Goal: Check status

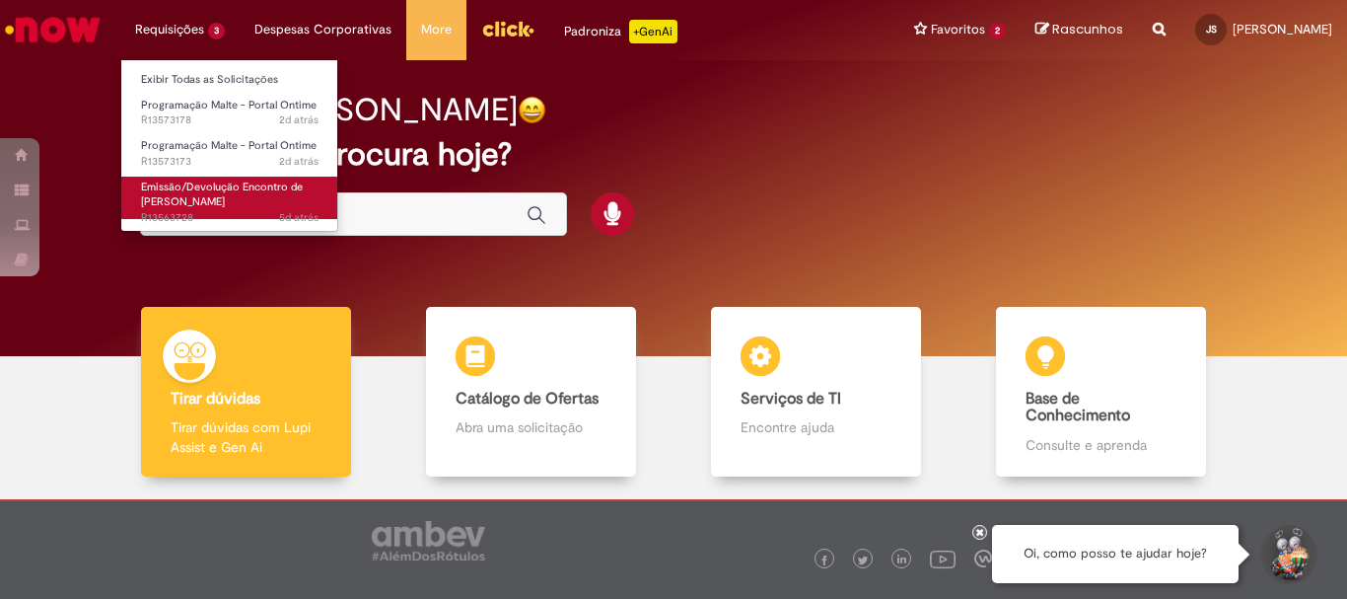
click at [202, 203] on body "Pular para o conteúdo da página Requisições 3 Exibir Todas as Solicitações Prog…" at bounding box center [673, 299] width 1347 height 599
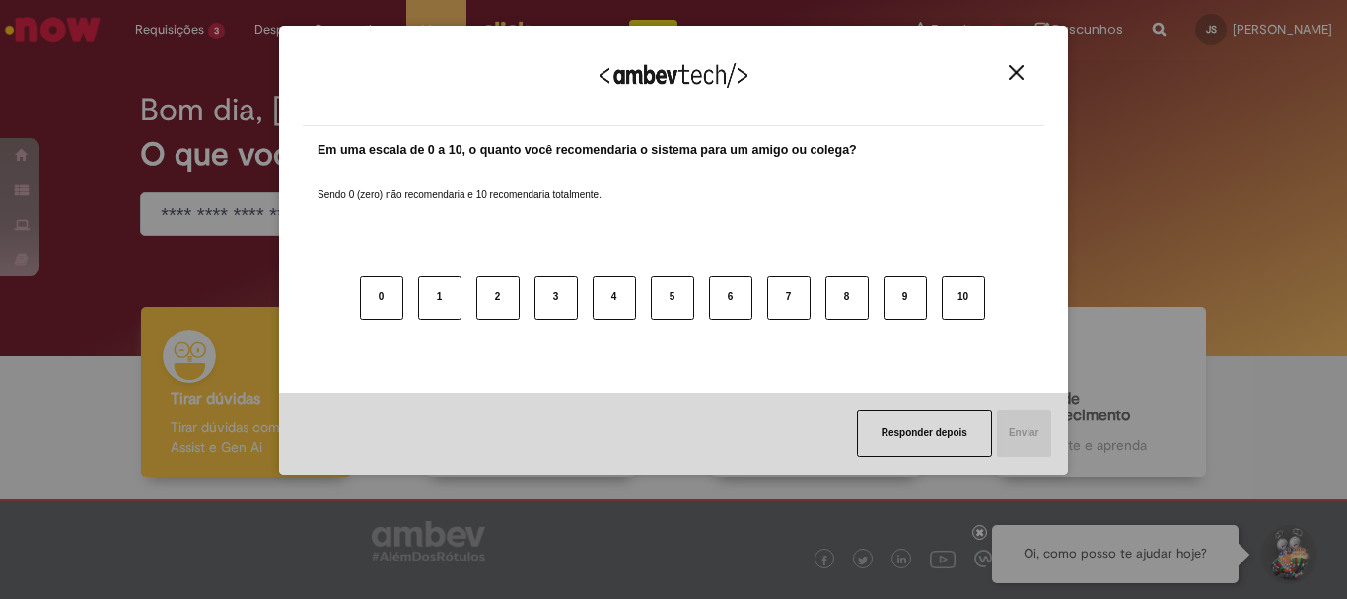
click at [1017, 68] on img "Close" at bounding box center [1016, 72] width 15 height 15
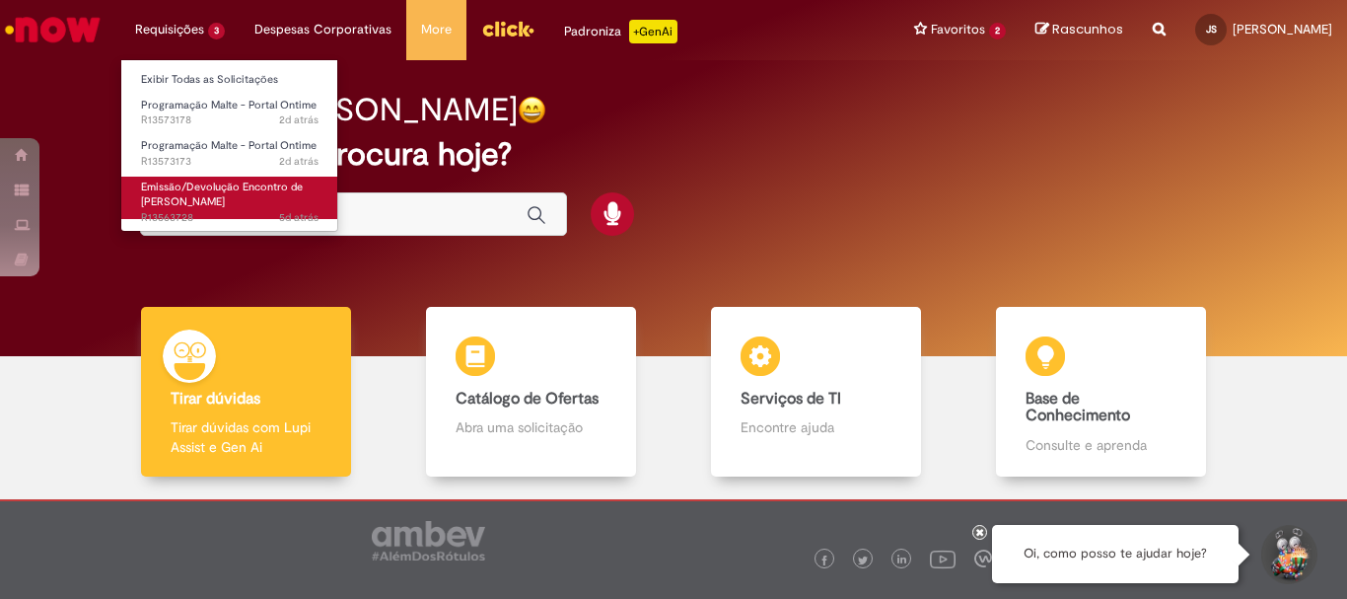
click at [186, 193] on span "Emissão/Devolução Encontro de [PERSON_NAME]" at bounding box center [222, 194] width 162 height 31
click at [173, 189] on span "Emissão/Devolução Encontro de [PERSON_NAME]" at bounding box center [222, 194] width 162 height 31
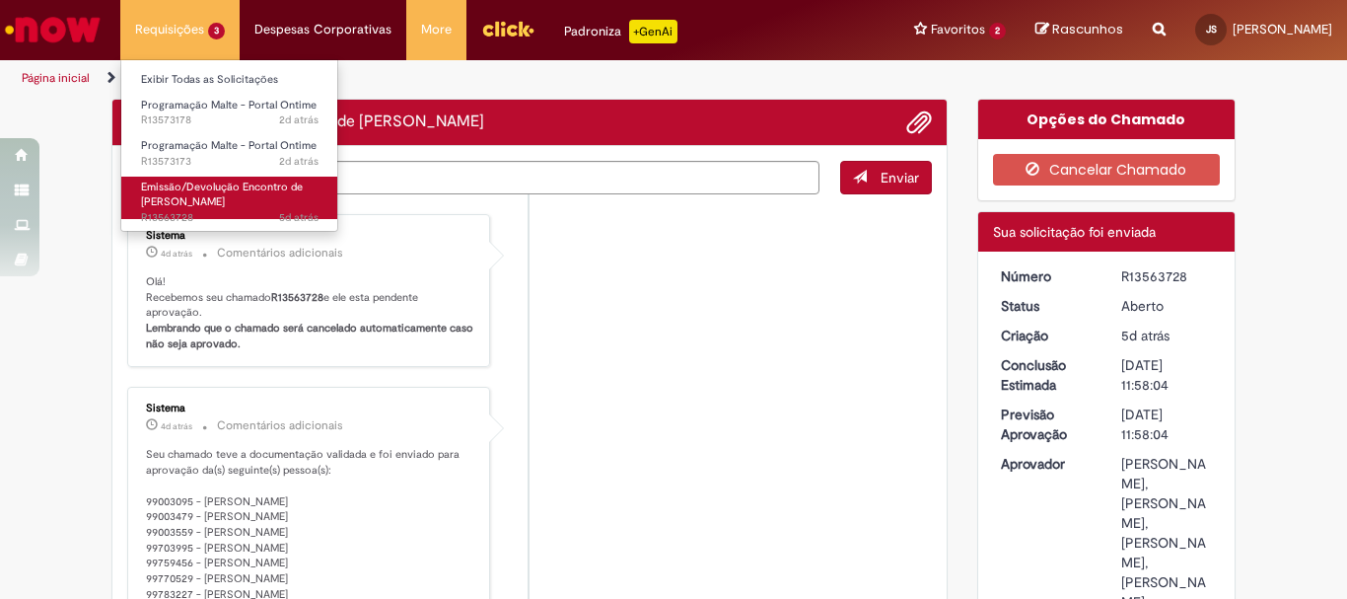
click at [173, 189] on span "Emissão/Devolução Encontro de [PERSON_NAME]" at bounding box center [222, 194] width 162 height 31
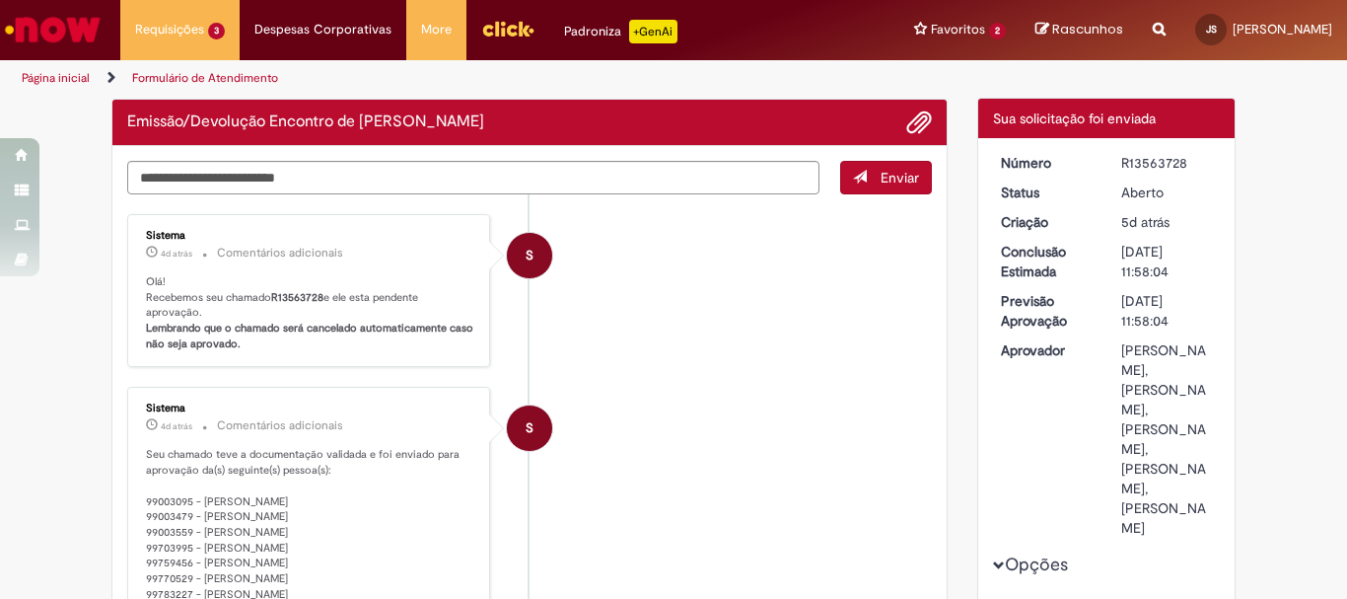
scroll to position [212, 0]
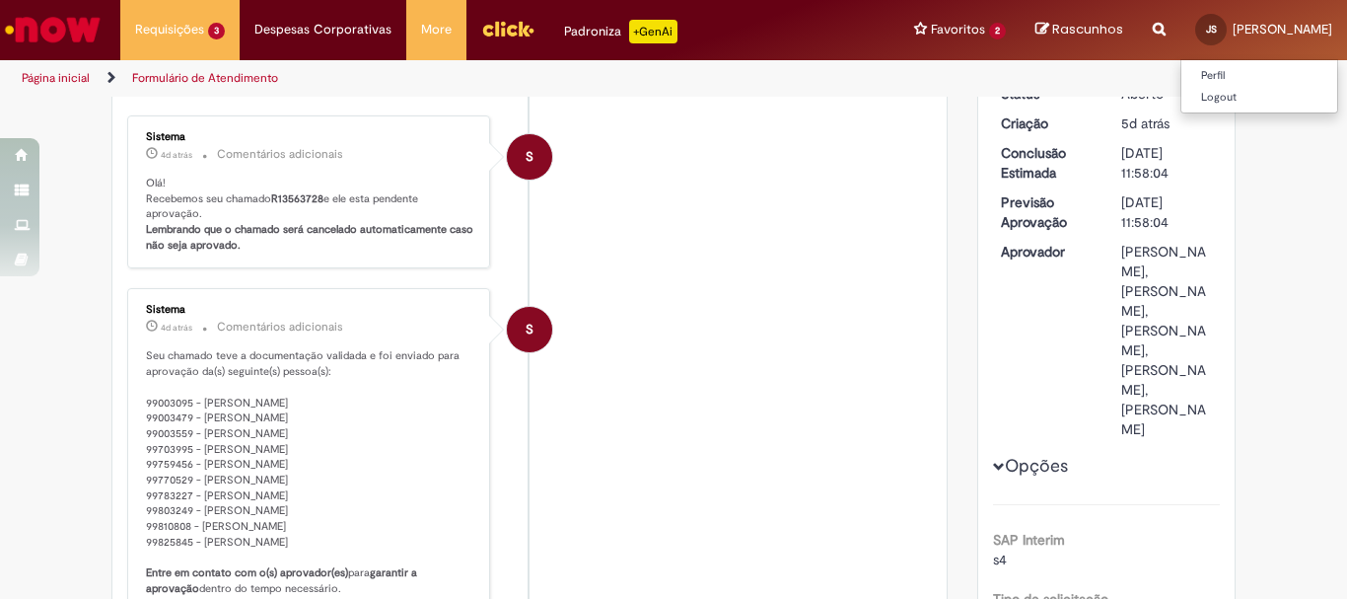
click at [1206, 35] on span "JS" at bounding box center [1211, 29] width 11 height 13
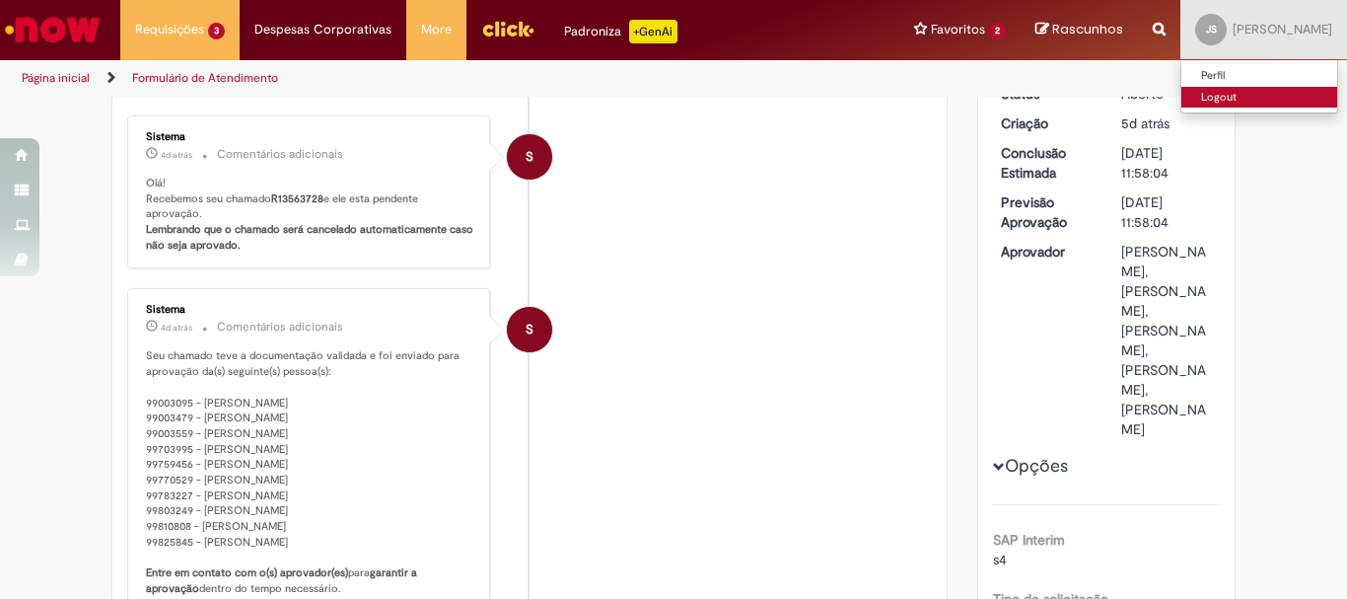
click at [1182, 97] on link "Logout" at bounding box center [1260, 98] width 156 height 22
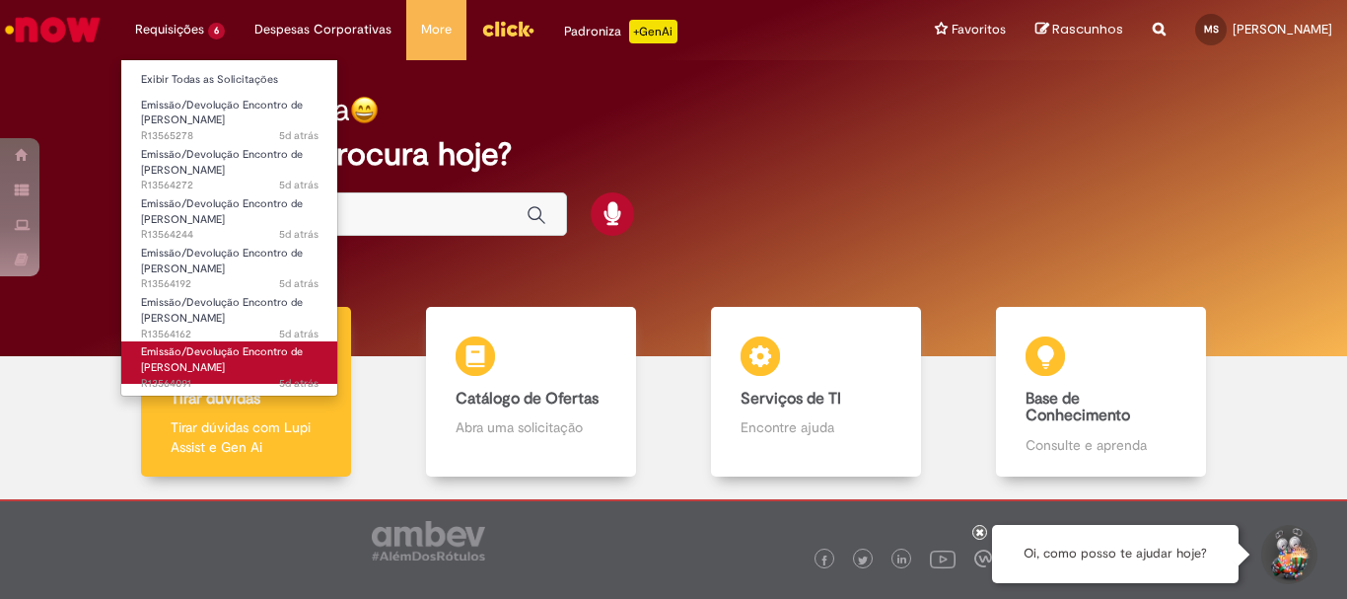
click at [228, 350] on span "Emissão/Devolução Encontro de [PERSON_NAME]" at bounding box center [222, 359] width 162 height 31
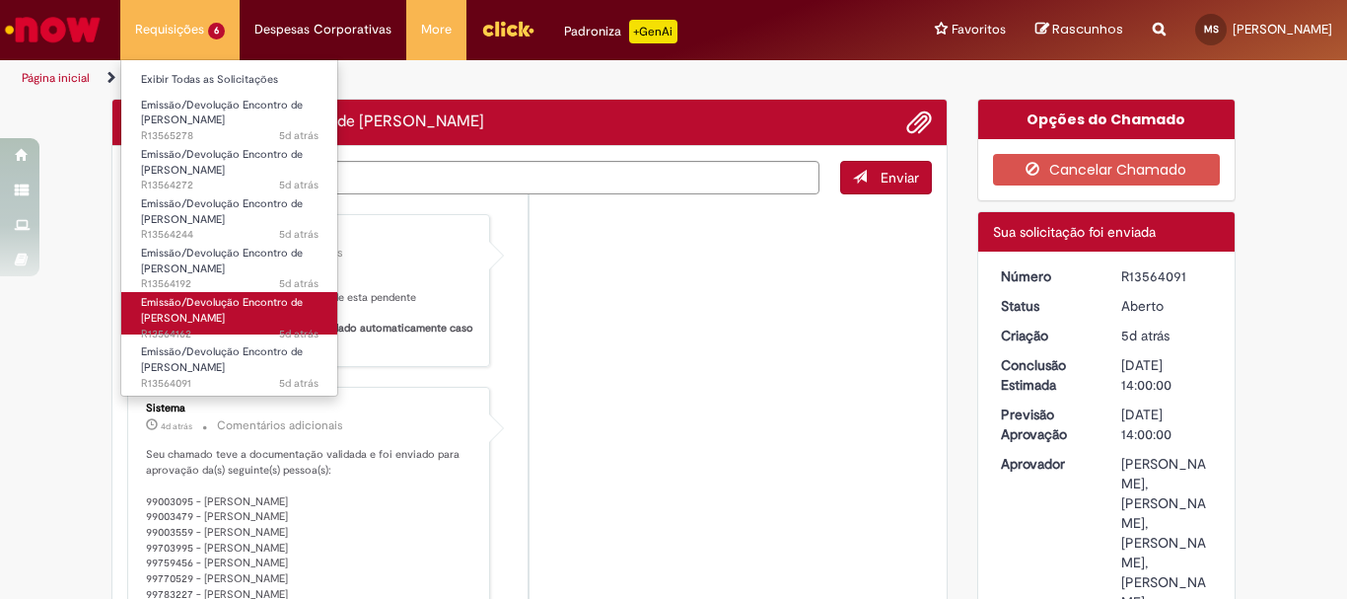
click at [193, 304] on span "Emissão/Devolução Encontro de [PERSON_NAME]" at bounding box center [222, 310] width 162 height 31
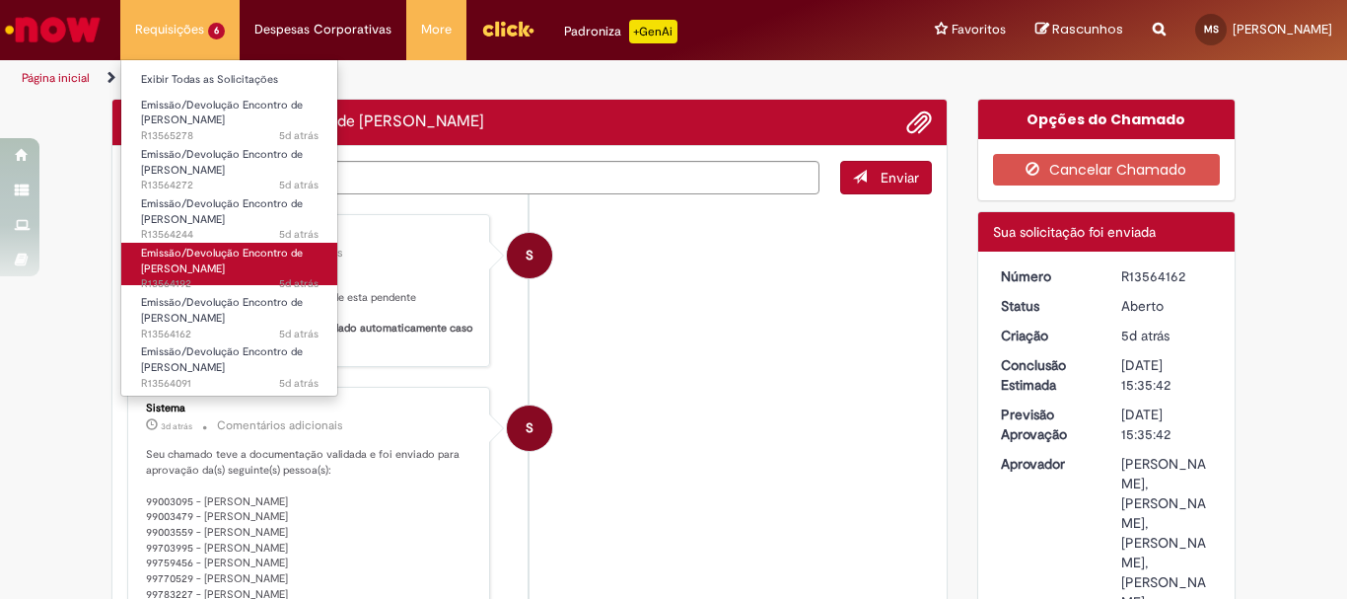
click at [217, 248] on span "Emissão/Devolução Encontro de [PERSON_NAME]" at bounding box center [222, 261] width 162 height 31
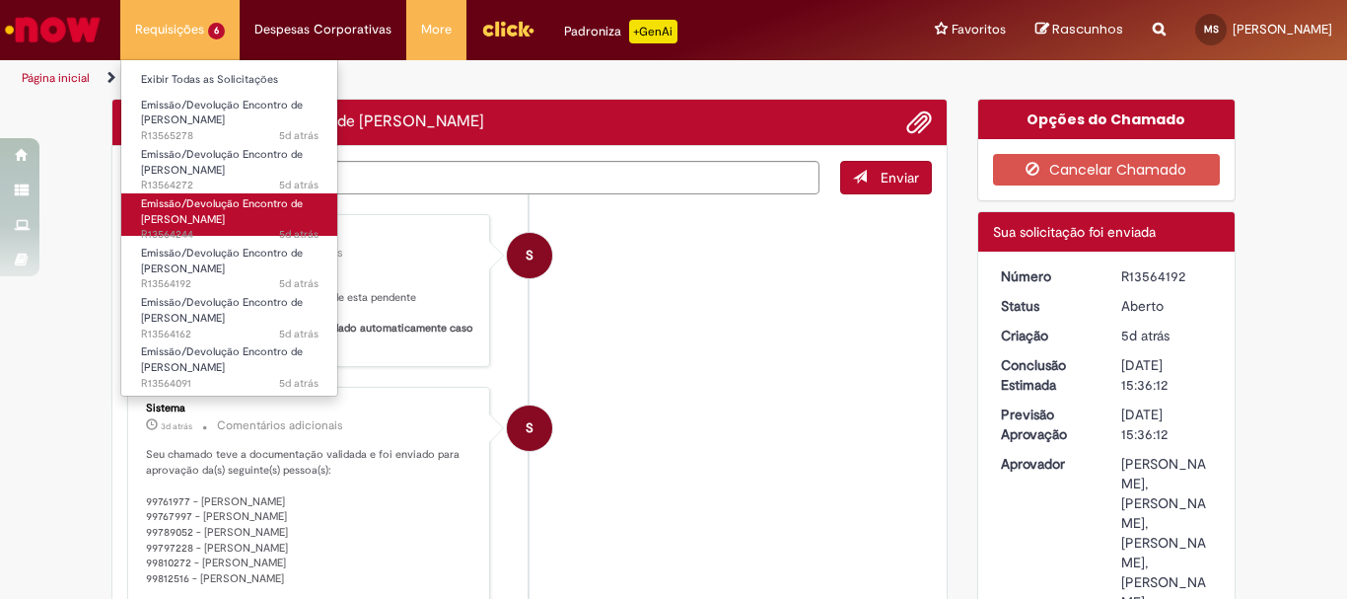
click at [211, 212] on span "Emissão/Devolução Encontro de [PERSON_NAME]" at bounding box center [222, 211] width 162 height 31
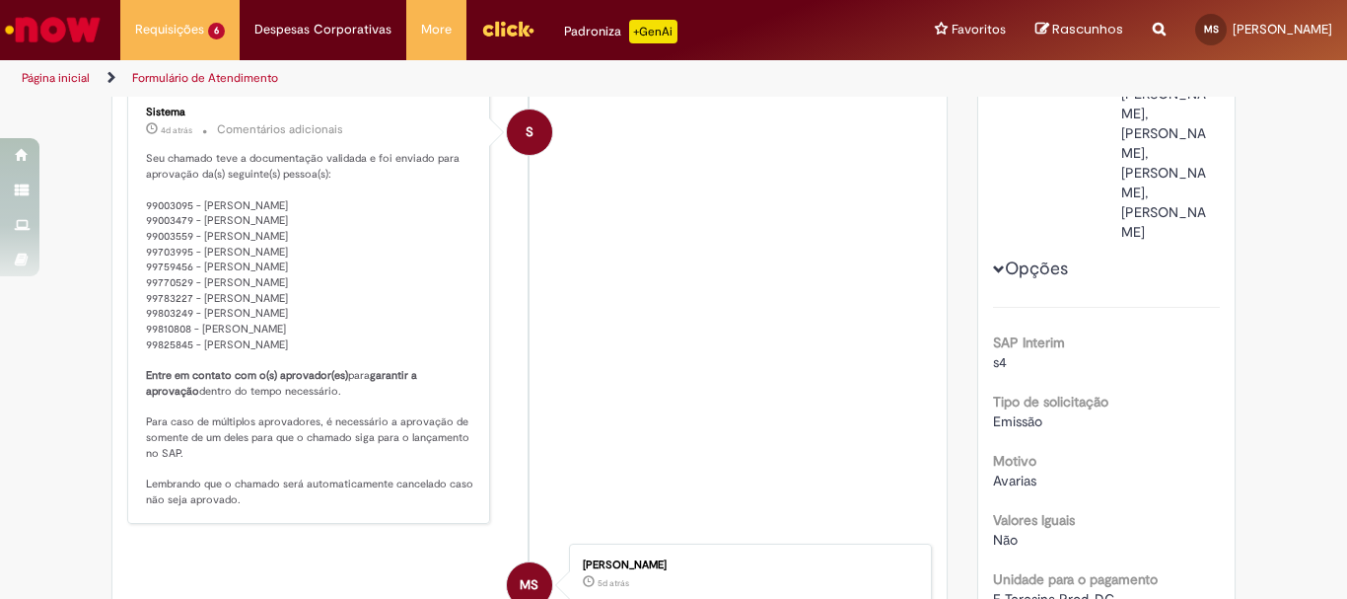
scroll to position [311, 0]
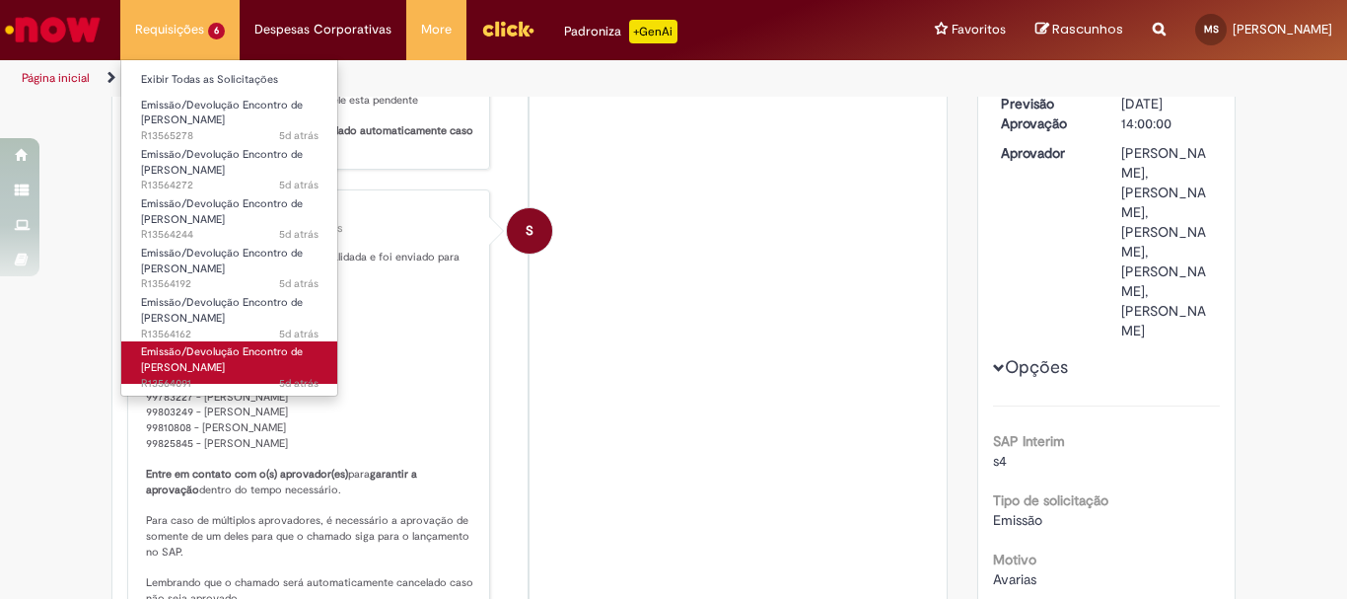
click at [187, 358] on span "Emissão/Devolução Encontro de [PERSON_NAME]" at bounding box center [222, 359] width 162 height 31
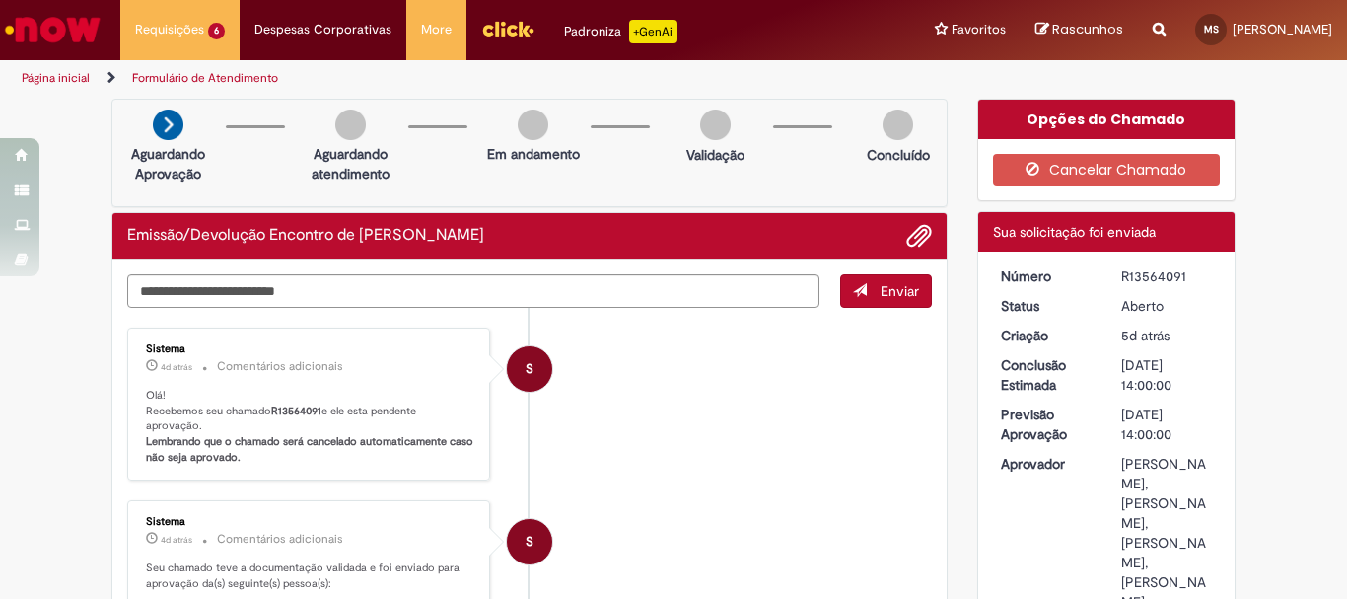
click at [774, 387] on li "S Sistema 4d atrás 4 dias atrás Comentários adicionais Olá! Recebemos seu chama…" at bounding box center [529, 404] width 805 height 154
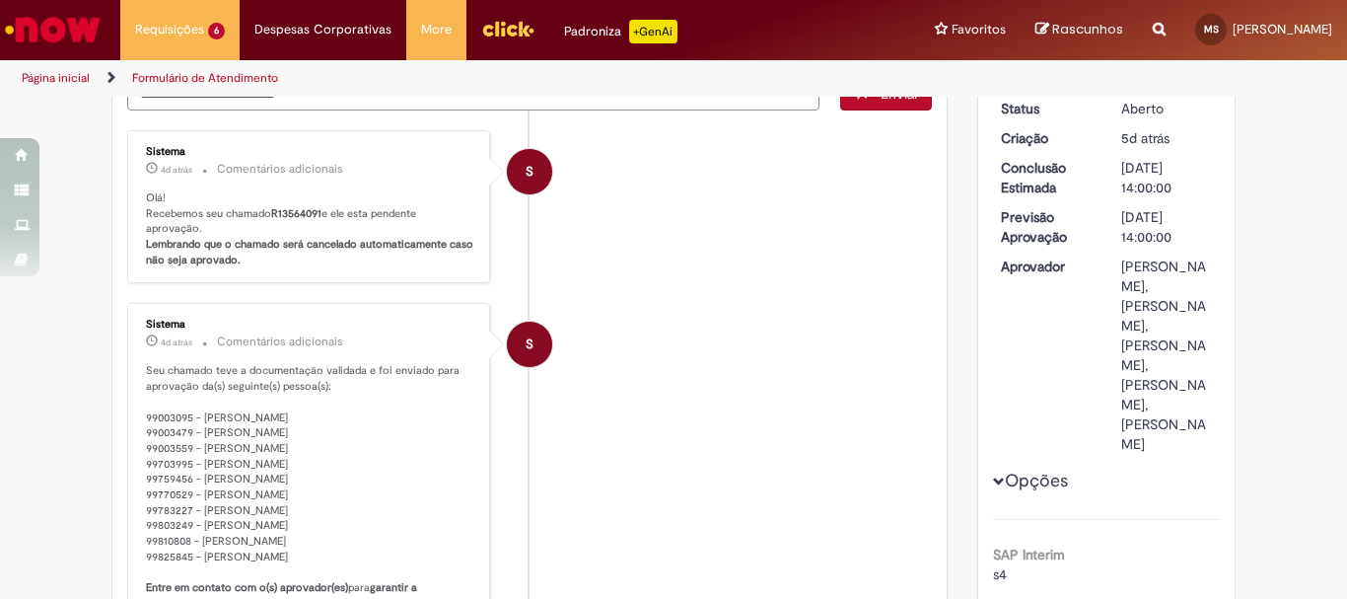
scroll to position [394, 0]
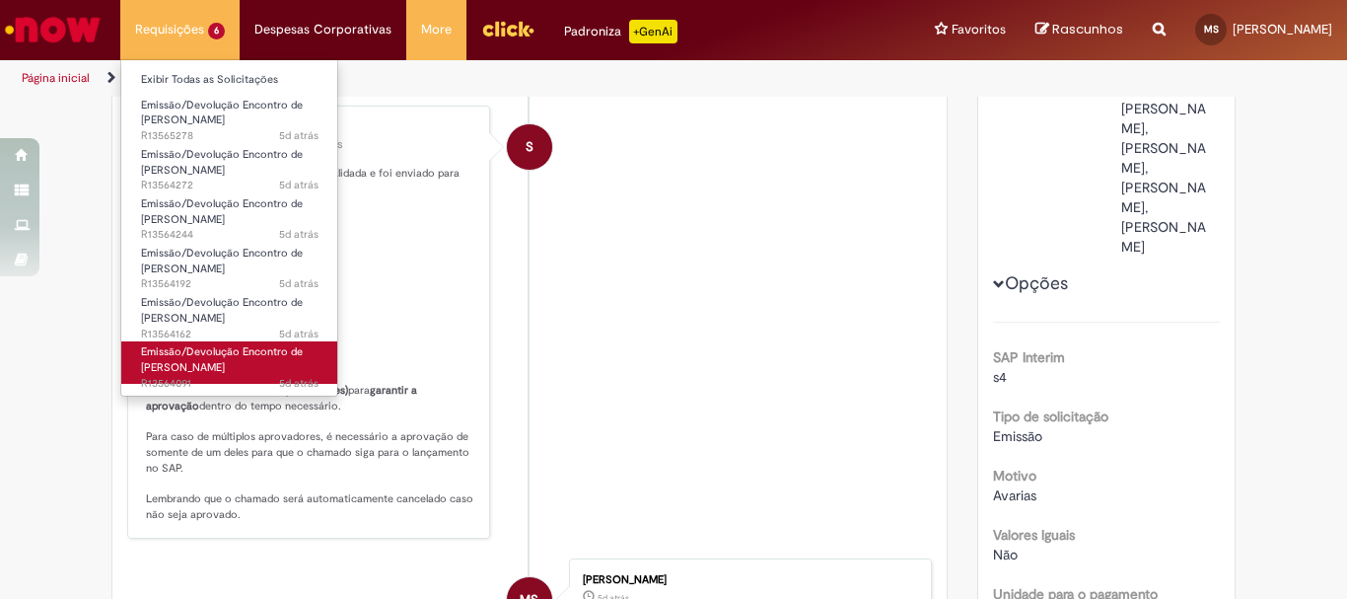
click at [178, 370] on span "Emissão/Devolução Encontro de [PERSON_NAME]" at bounding box center [222, 359] width 162 height 31
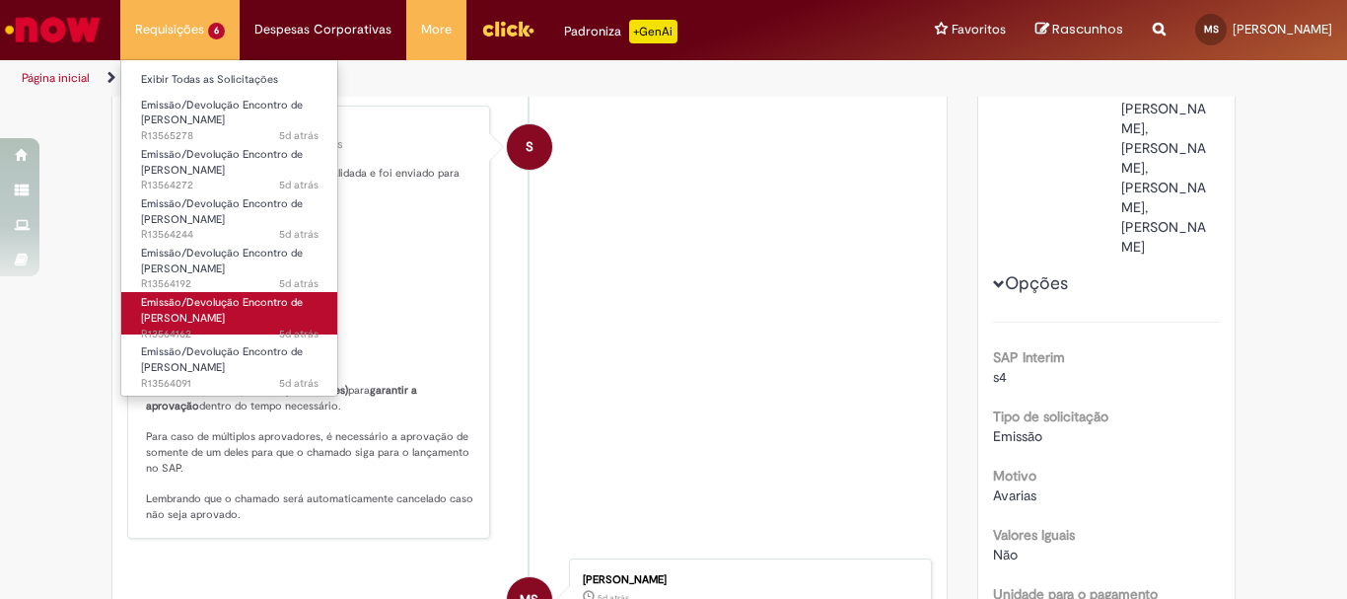
click at [185, 321] on span "Emissão/Devolução Encontro de [PERSON_NAME]" at bounding box center [222, 310] width 162 height 31
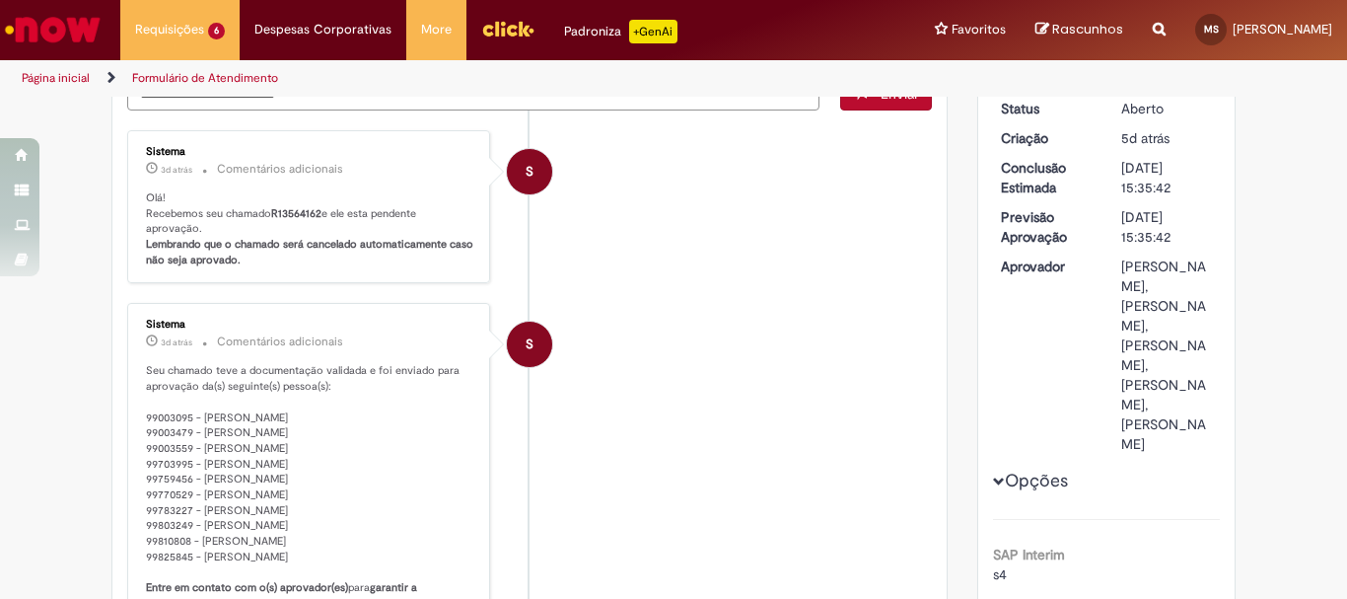
scroll to position [311, 0]
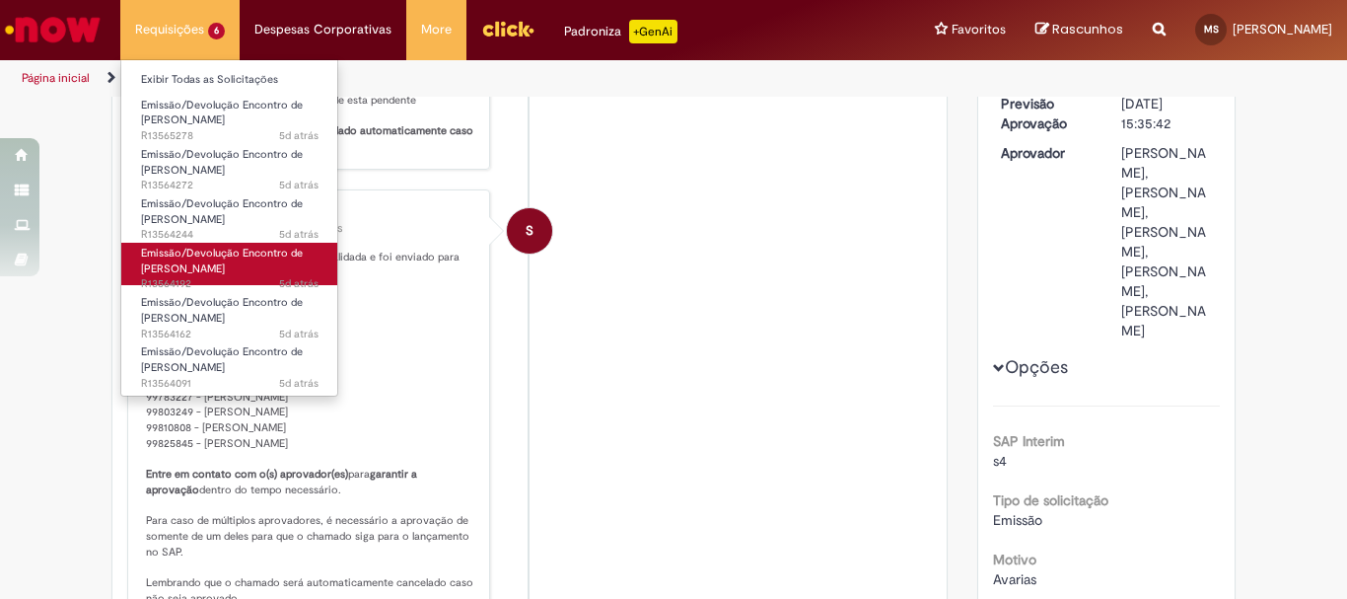
click at [191, 261] on span "Emissão/Devolução Encontro de [PERSON_NAME]" at bounding box center [222, 261] width 162 height 31
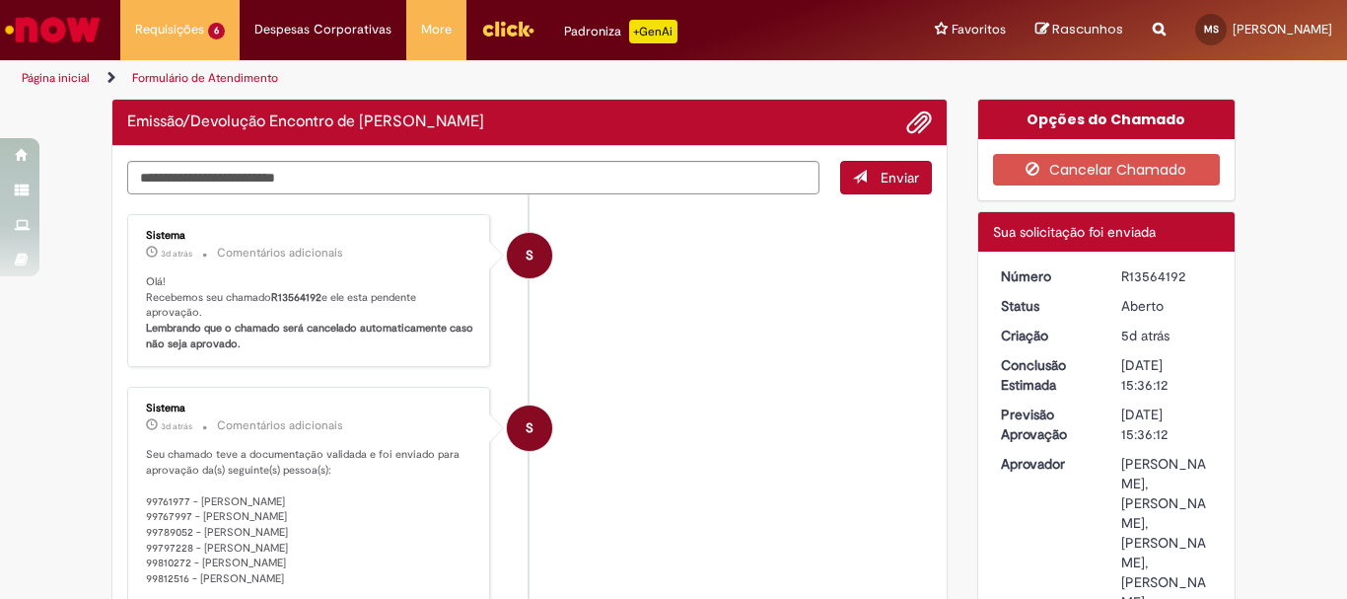
drag, startPoint x: 569, startPoint y: 479, endPoint x: 534, endPoint y: 469, distance: 36.8
click at [551, 479] on li "S Sistema 3d atrás 3 dias atrás Comentários adicionais Seu chamado teve a docum…" at bounding box center [529, 572] width 805 height 370
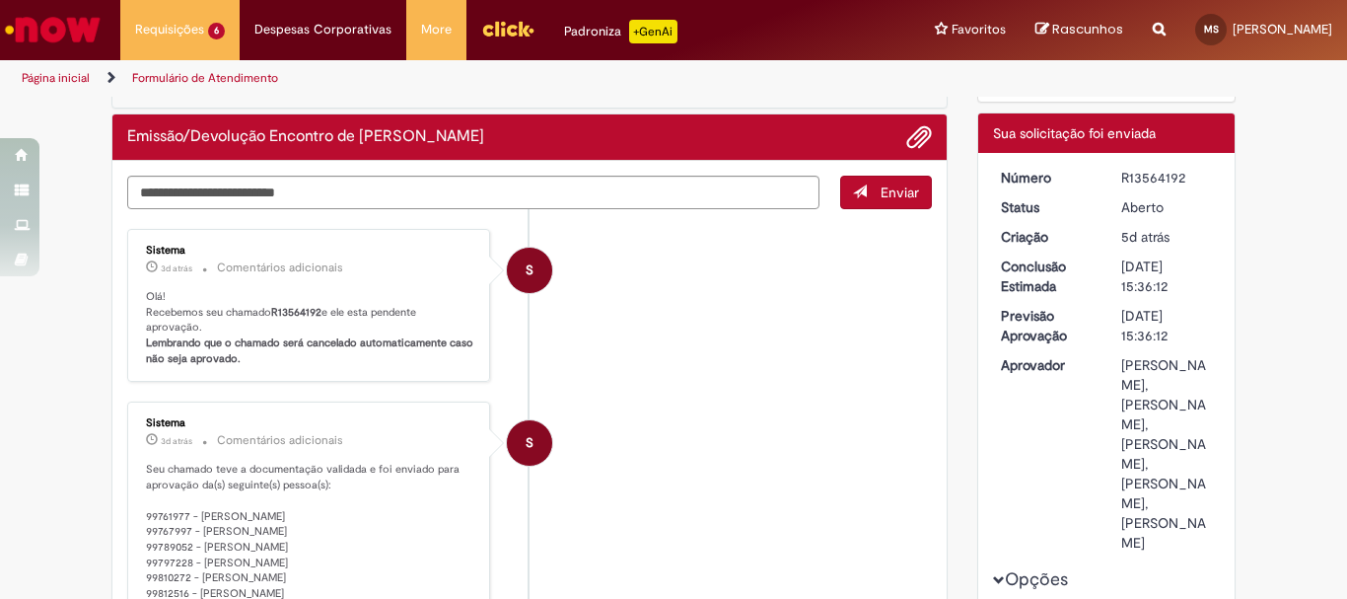
scroll to position [212, 0]
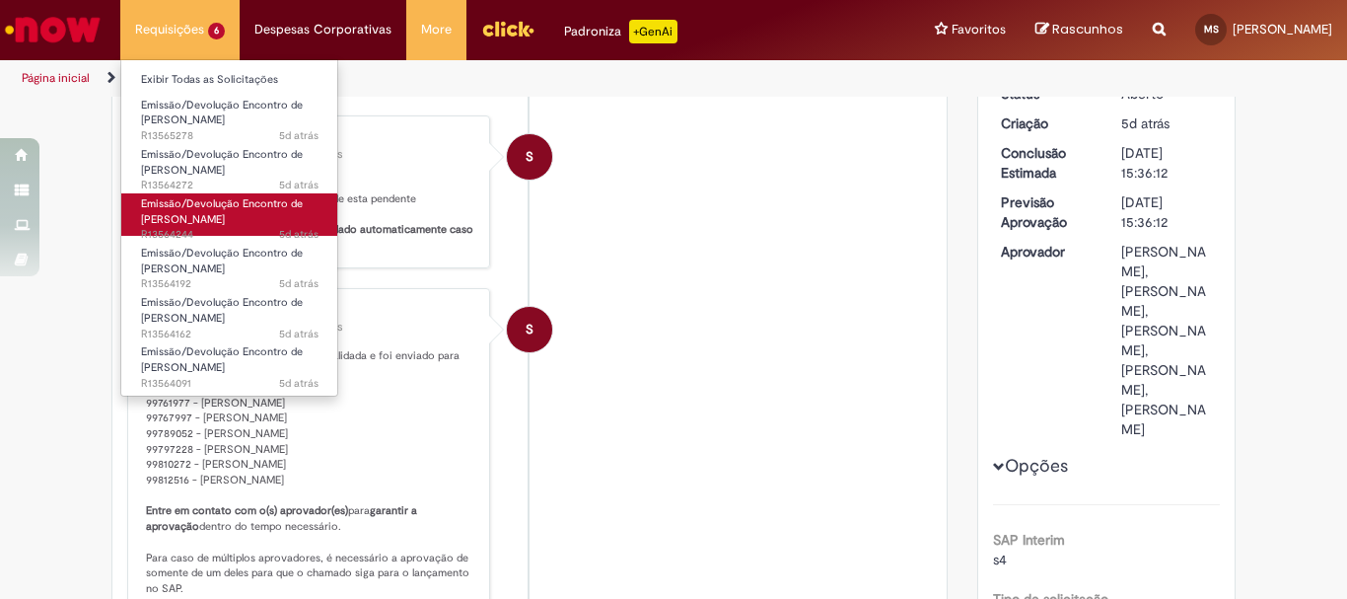
click at [195, 213] on span "Emissão/Devolução Encontro de [PERSON_NAME]" at bounding box center [222, 211] width 162 height 31
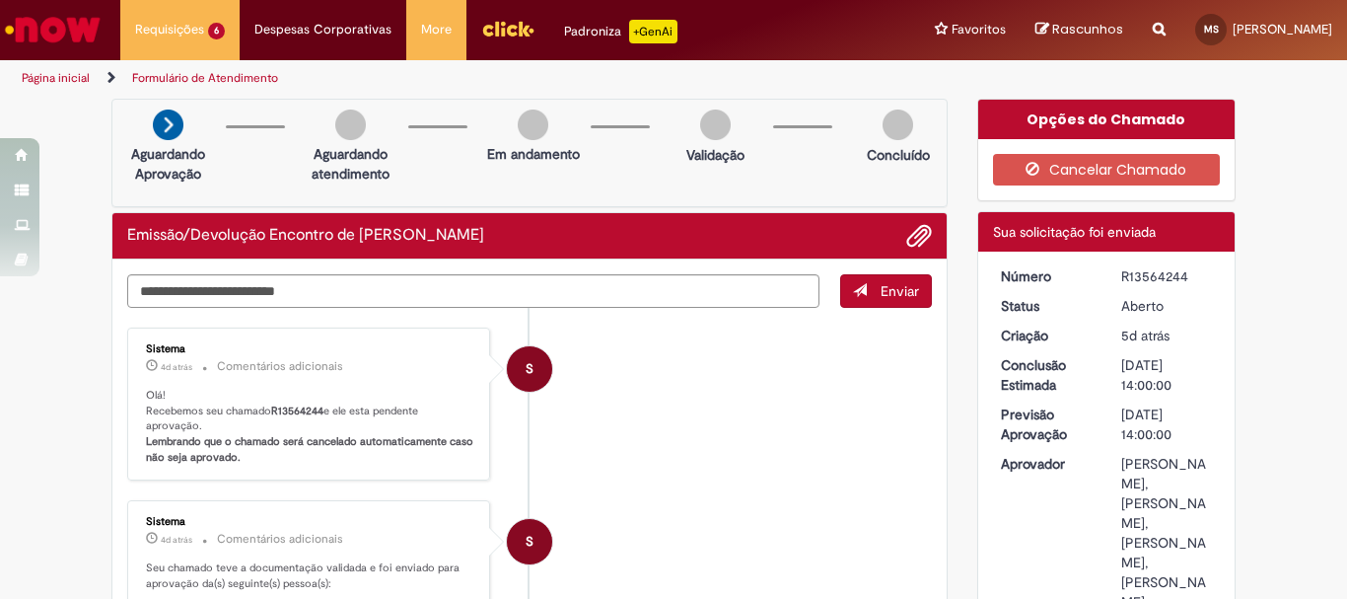
scroll to position [212, 0]
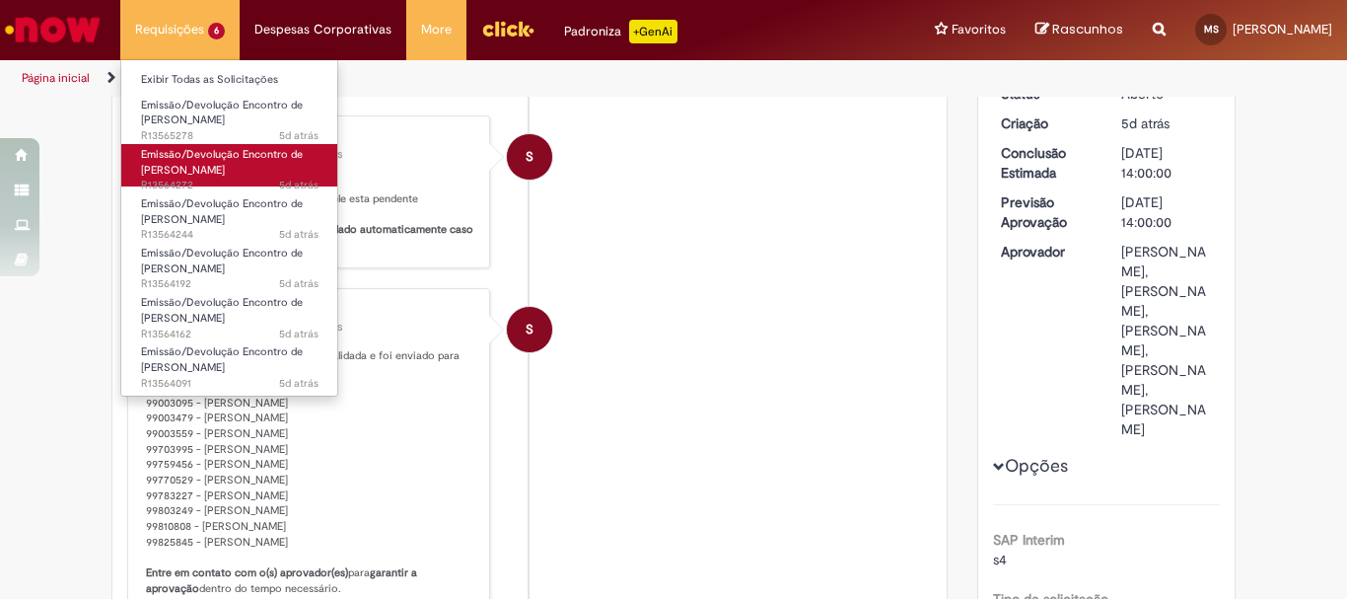
click at [208, 180] on span "5d atrás 5 dias atrás R13564272" at bounding box center [230, 186] width 178 height 16
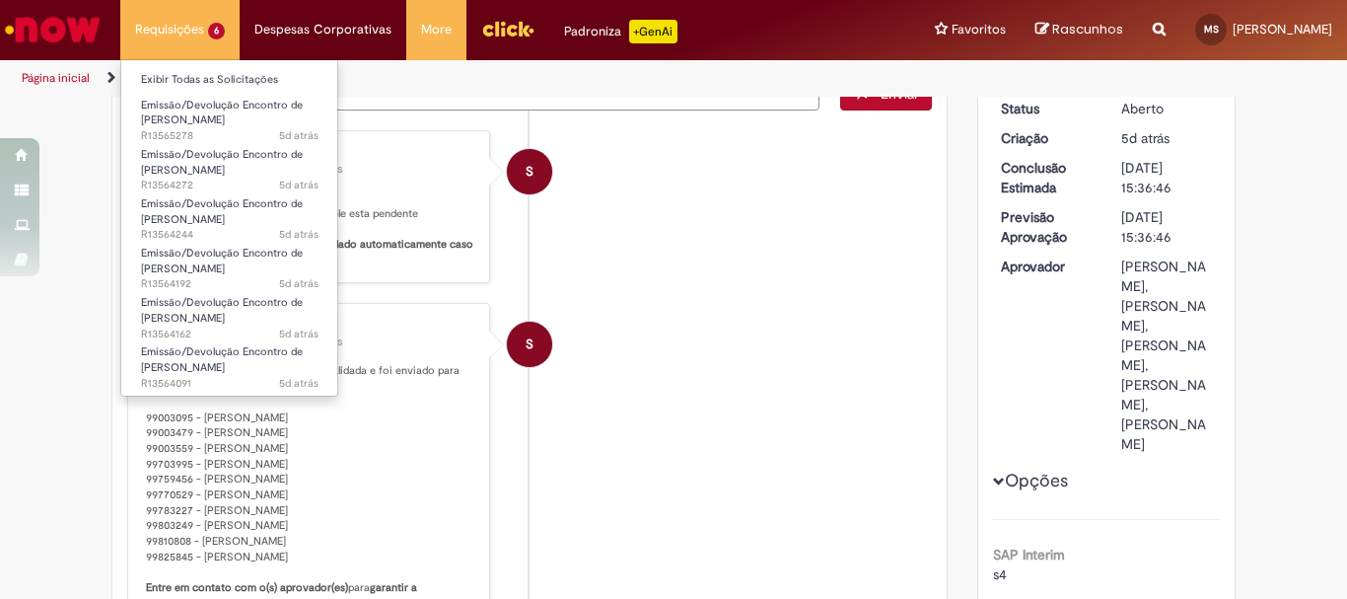
scroll to position [311, 0]
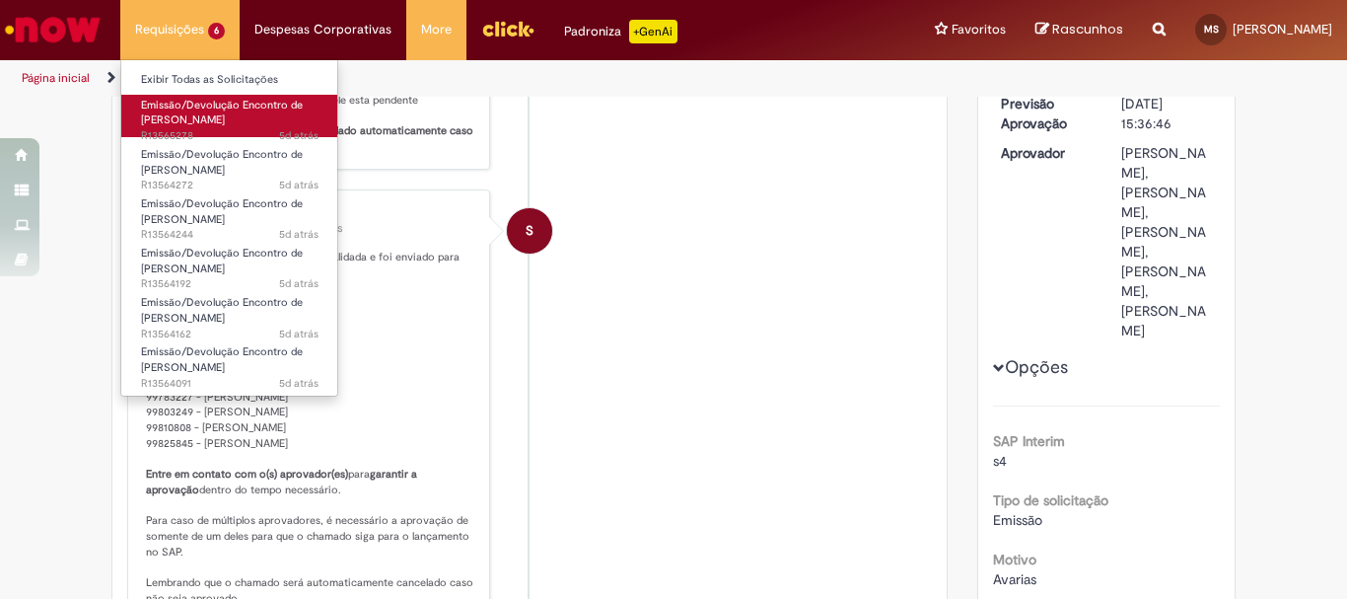
click at [189, 119] on span "Emissão/Devolução Encontro de [PERSON_NAME]" at bounding box center [222, 113] width 162 height 31
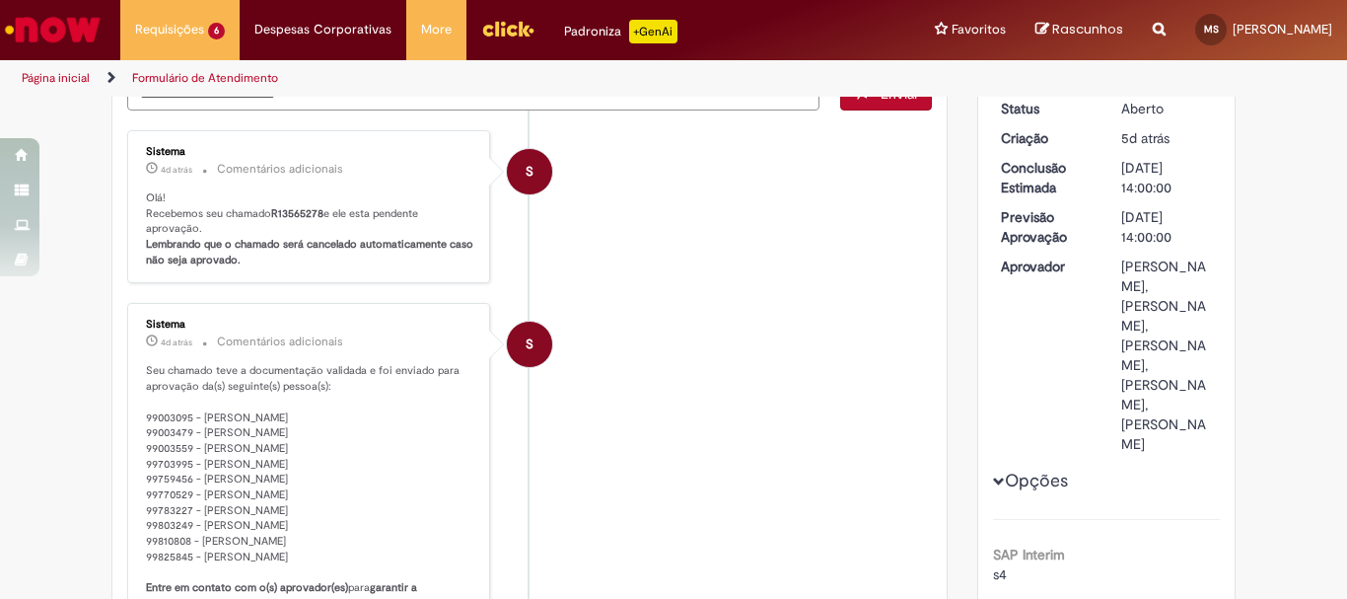
scroll to position [311, 0]
